Goal: Task Accomplishment & Management: Complete application form

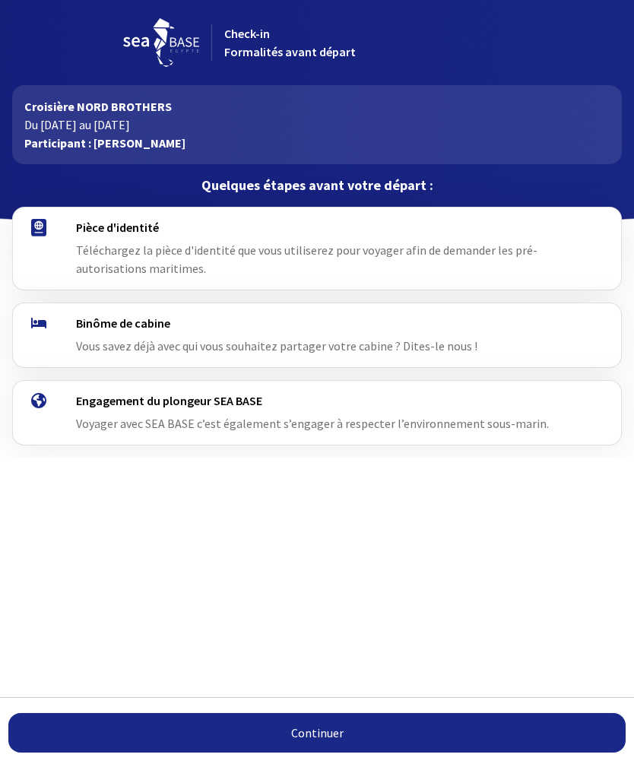
click at [170, 262] on span "Téléchargez la pièce d'identité que vous utiliserez pour voyager afin de demand…" at bounding box center [307, 259] width 462 height 33
click at [112, 246] on span "Téléchargez la pièce d'identité que vous utiliserez pour voyager afin de demand…" at bounding box center [307, 259] width 462 height 33
click at [326, 740] on link "Continuer" at bounding box center [317, 733] width 618 height 40
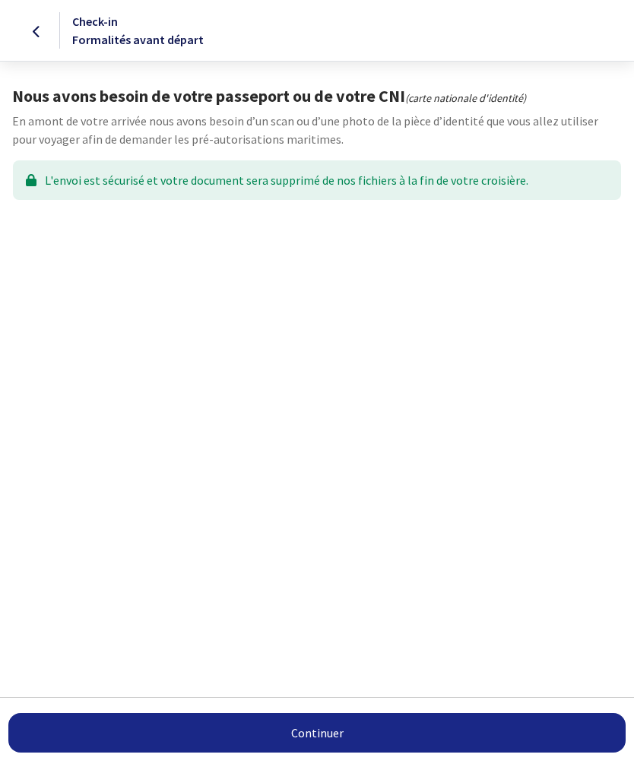
click at [331, 730] on link "Continuer" at bounding box center [317, 733] width 618 height 40
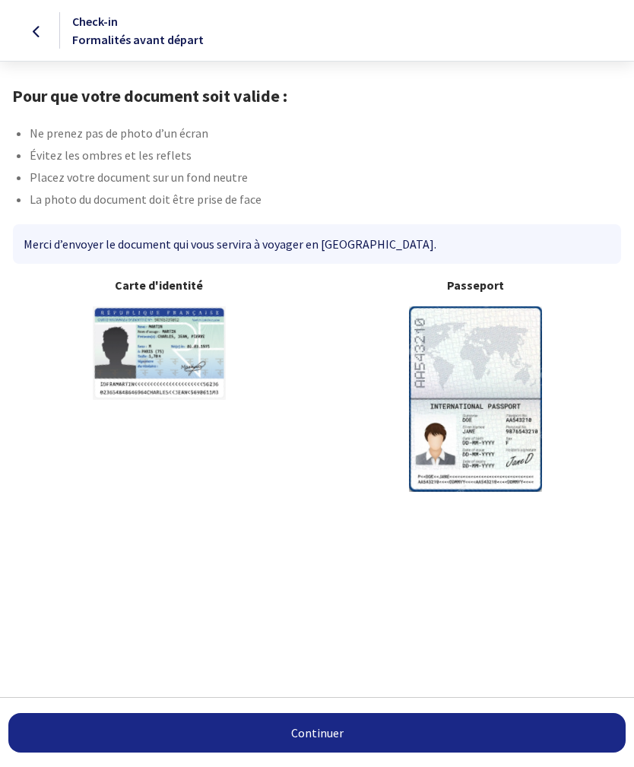
click at [329, 731] on link "Continuer" at bounding box center [317, 733] width 618 height 40
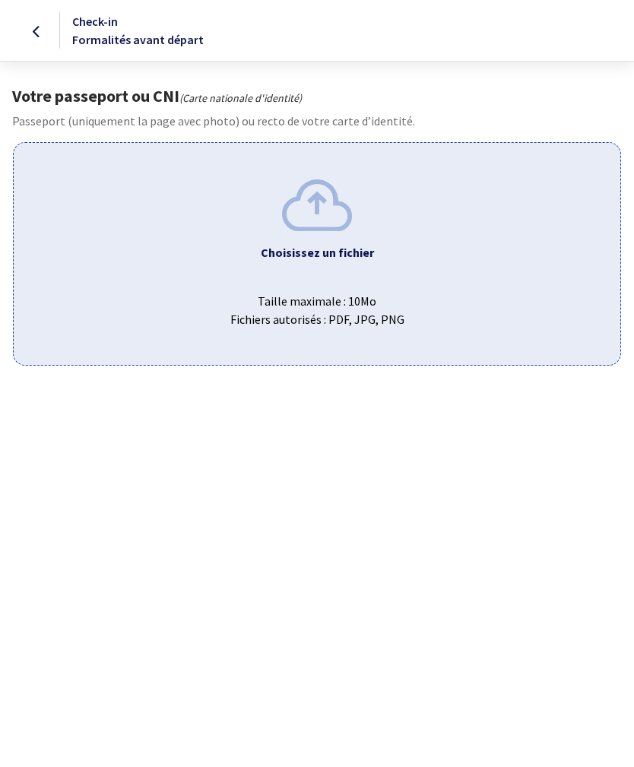
click at [312, 224] on img at bounding box center [317, 204] width 70 height 51
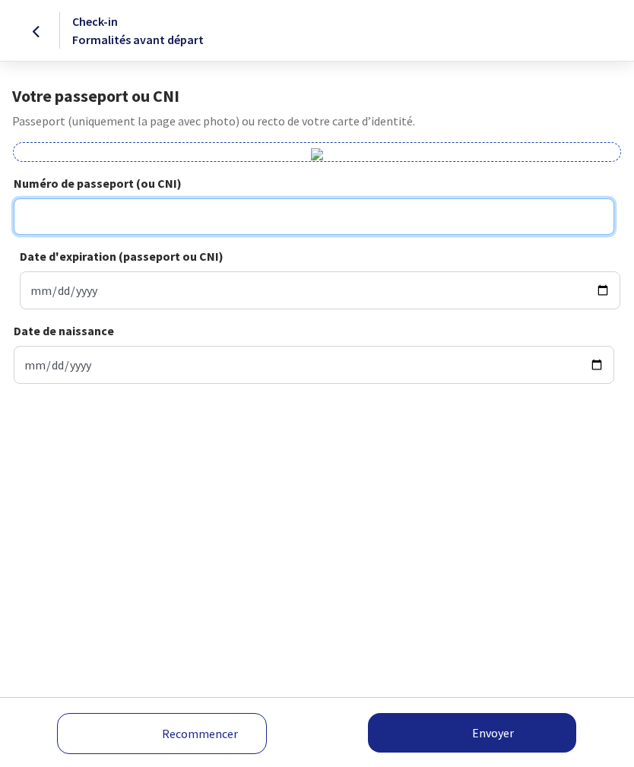
click at [49, 235] on input "Numéro de passeport (ou CNI)" at bounding box center [314, 216] width 601 height 37
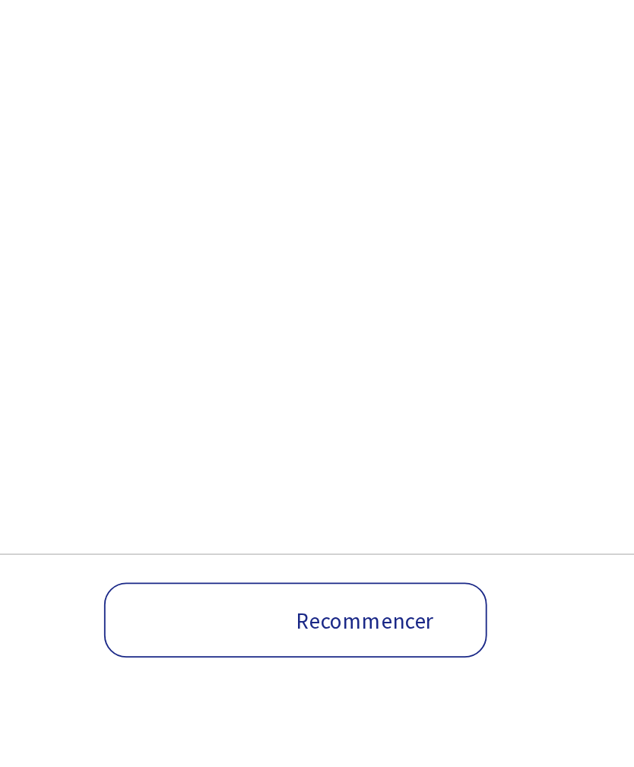
type input "18HE699752"
click at [47, 272] on input "Date d'expiration (passeport ou CNI)" at bounding box center [320, 291] width 601 height 38
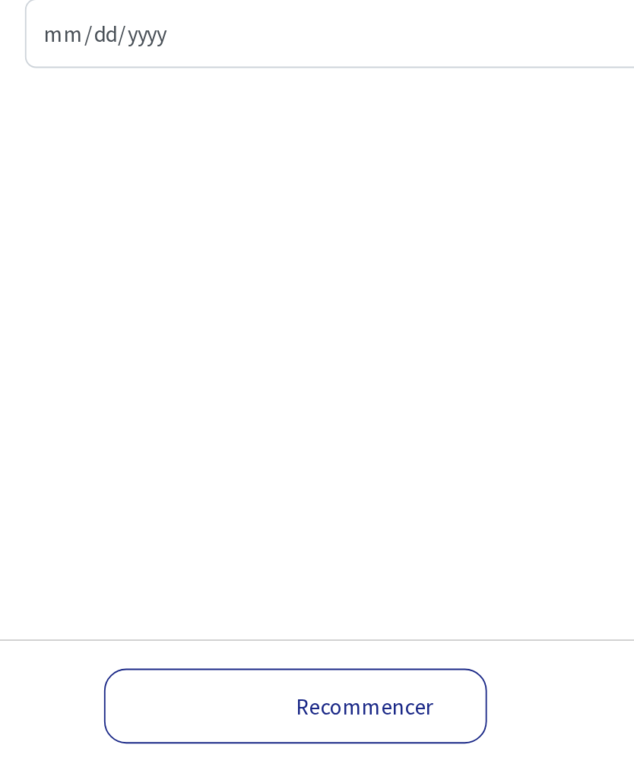
type input "2029-01-06"
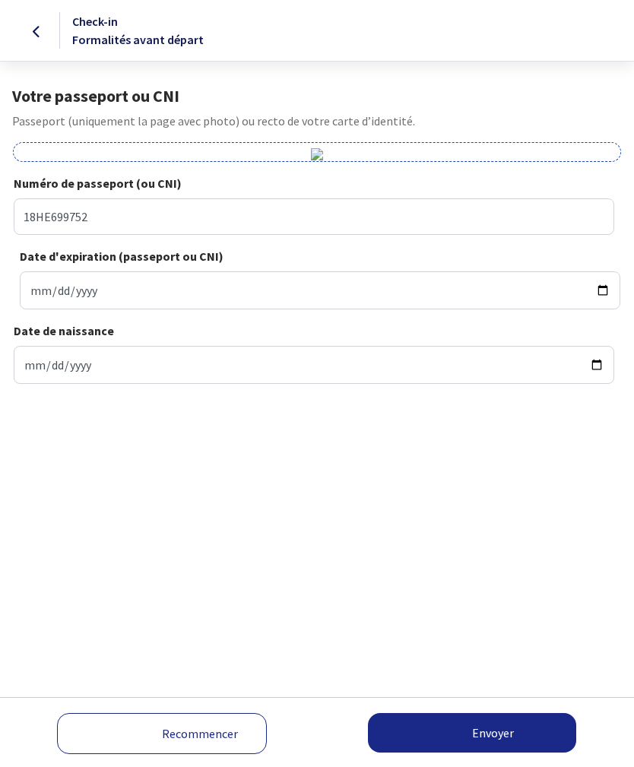
click at [479, 738] on button "Envoyer" at bounding box center [472, 733] width 208 height 40
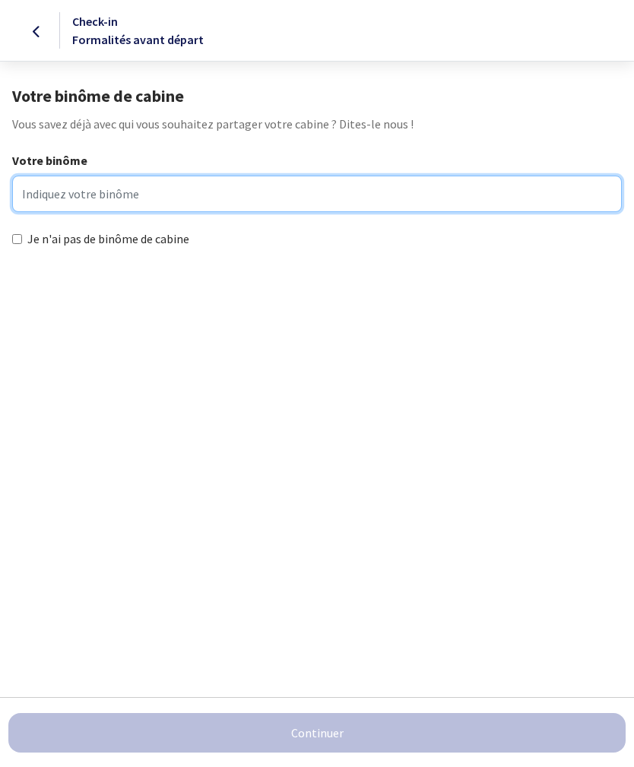
click at [45, 189] on input "Votre binôme" at bounding box center [317, 194] width 610 height 37
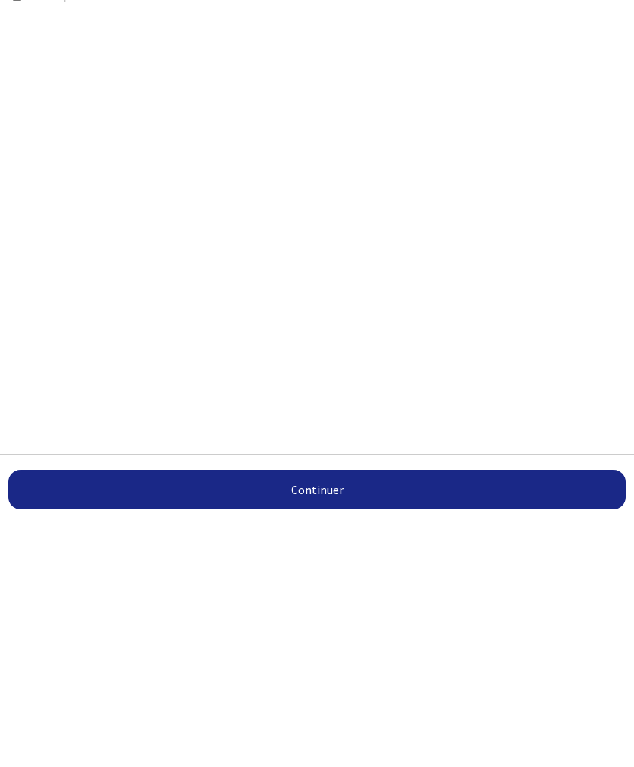
type input "GONDRAN PHILIPPE"
click at [306, 713] on button "Continuer" at bounding box center [317, 733] width 618 height 40
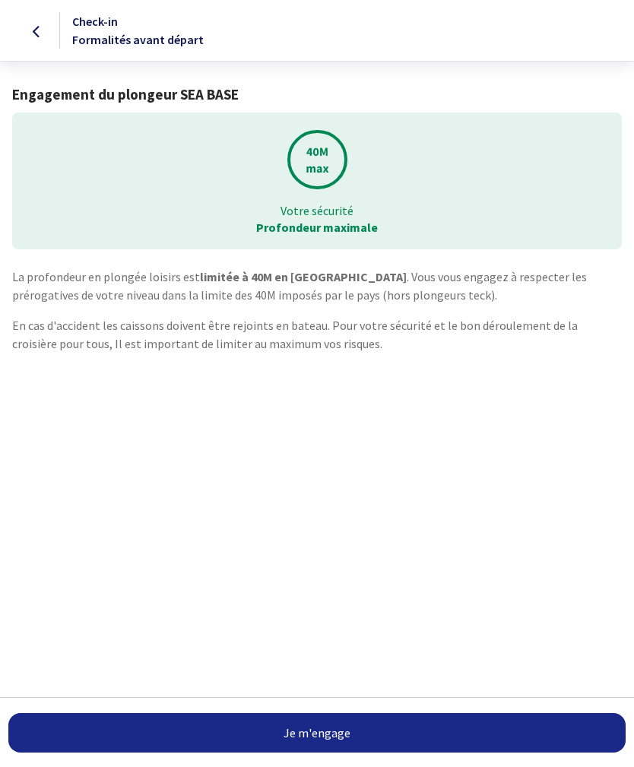
click at [301, 740] on link "Je m'engage" at bounding box center [317, 733] width 618 height 40
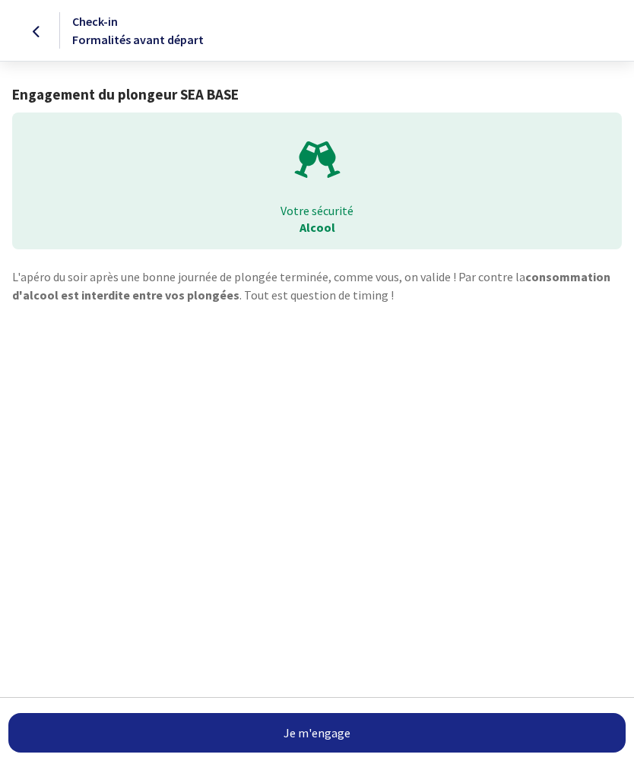
click at [323, 736] on link "Je m'engage" at bounding box center [317, 733] width 618 height 40
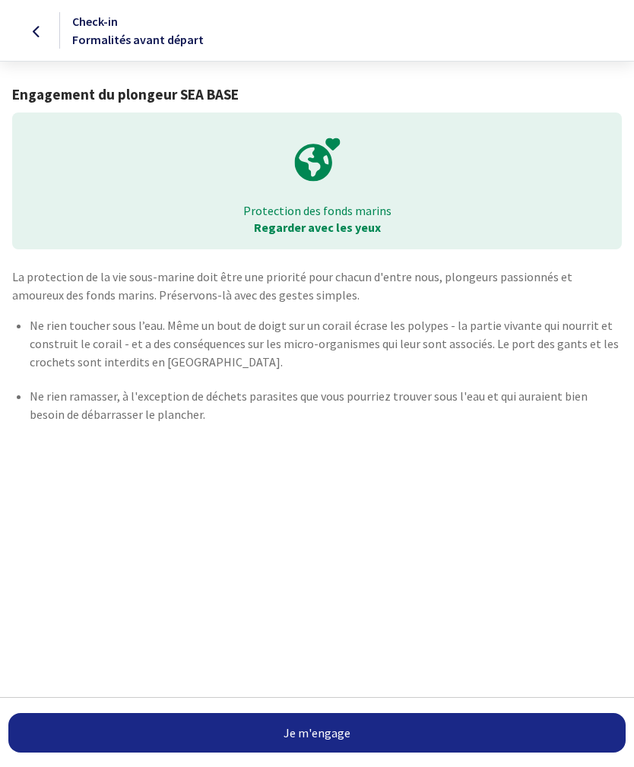
click at [317, 734] on link "Je m'engage" at bounding box center [317, 733] width 618 height 40
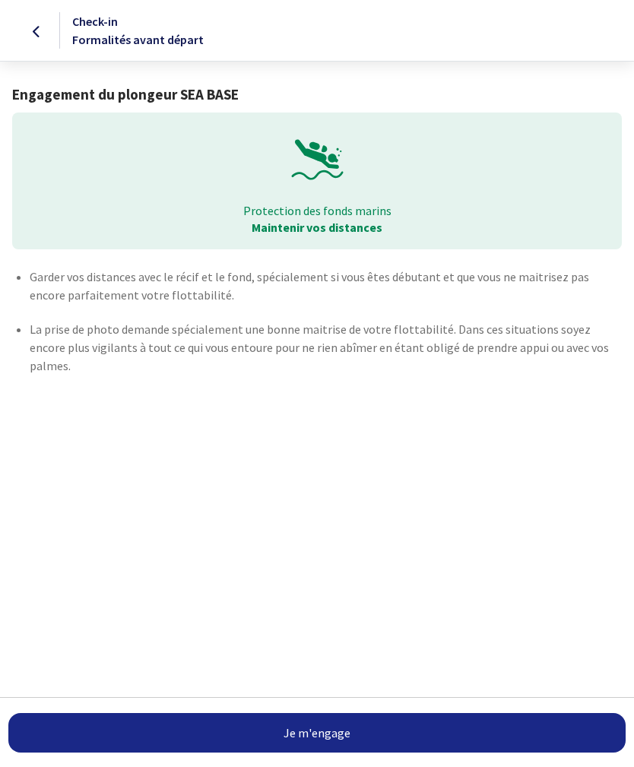
click at [302, 731] on link "Je m'engage" at bounding box center [317, 733] width 618 height 40
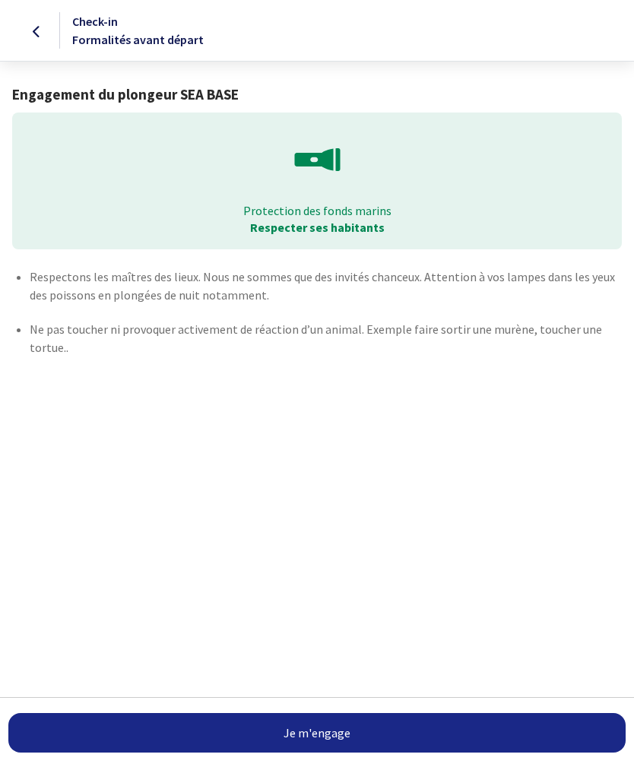
click at [300, 737] on button "Je m'engage" at bounding box center [317, 733] width 618 height 40
